Goal: Check status: Check status

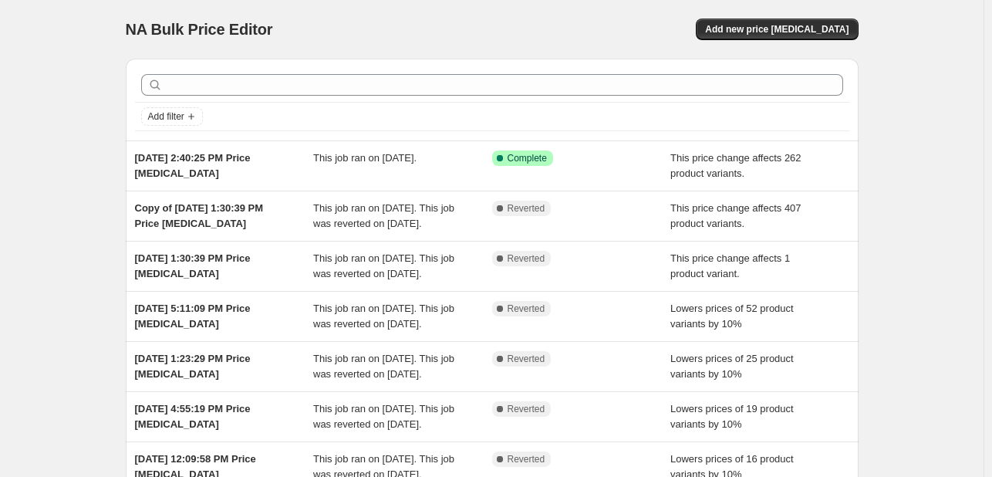
click at [461, 42] on div "NA Bulk Price Editor. This page is ready NA Bulk Price Editor Add new price [ME…" at bounding box center [492, 29] width 733 height 59
click at [457, 32] on div "NA Bulk Price Editor" at bounding box center [302, 30] width 353 height 22
click at [945, 32] on div "NA Bulk Price Editor. This page is ready NA Bulk Price Editor Add new price [ME…" at bounding box center [492, 397] width 984 height 795
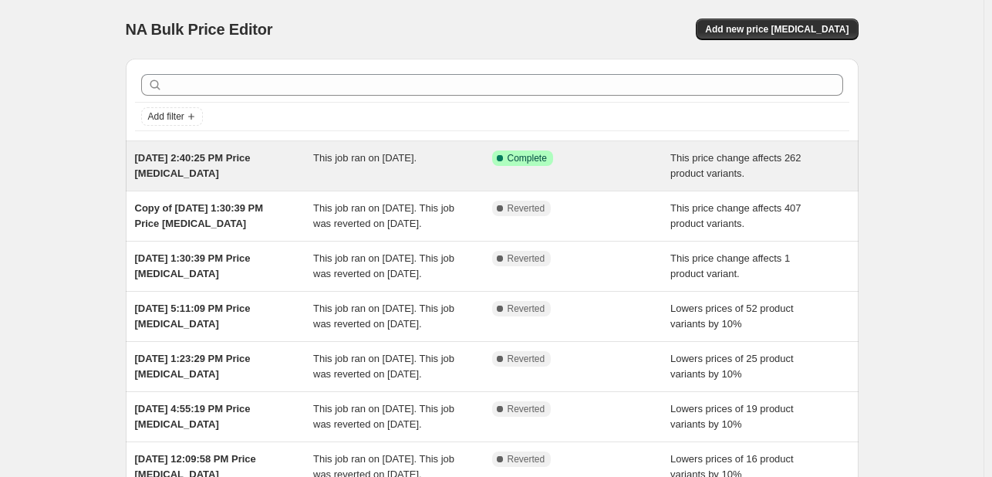
click at [417, 160] on span "This job ran on [DATE]." at bounding box center [364, 158] width 103 height 12
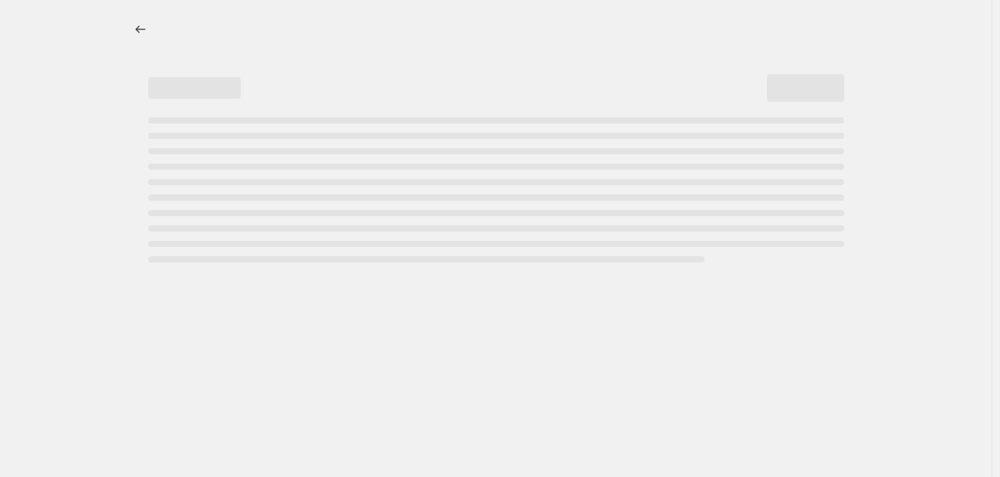
select select "pcap"
select select "no_change"
select select "tag"
select select "product_status"
select select "draft"
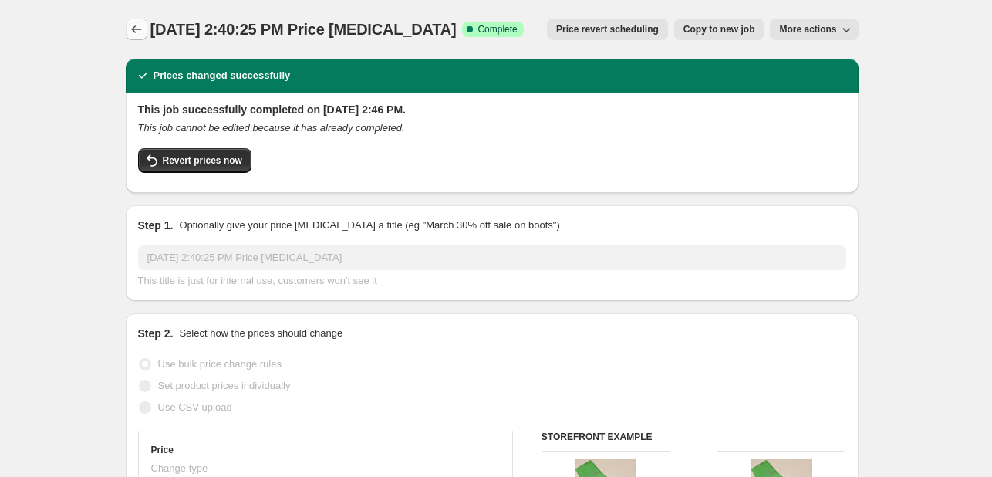
click at [141, 29] on icon "Price change jobs" at bounding box center [136, 29] width 10 height 8
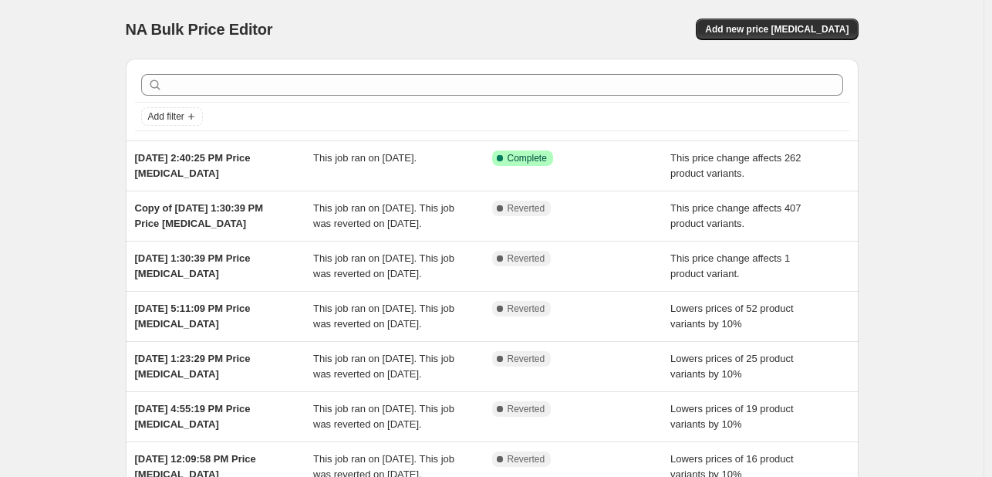
click at [388, 21] on div "NA Bulk Price Editor" at bounding box center [302, 30] width 353 height 22
